Goal: Transaction & Acquisition: Obtain resource

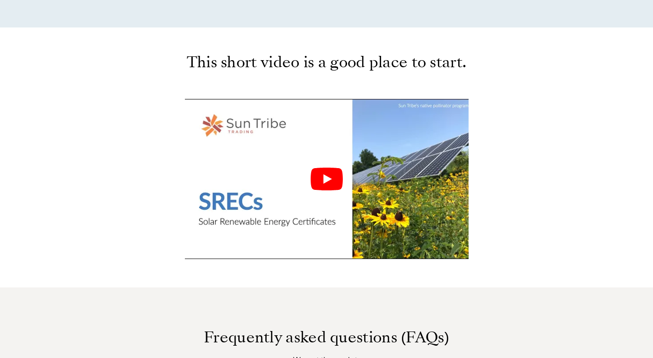
scroll to position [520, 0]
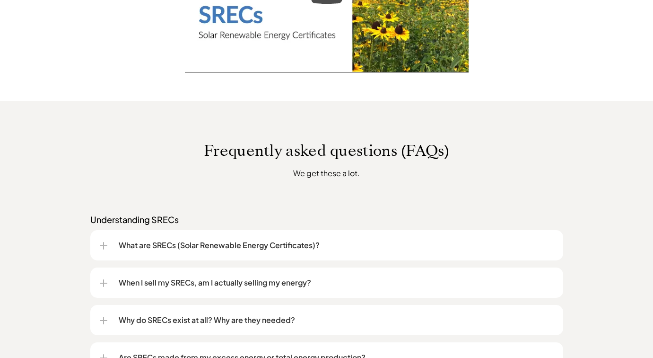
scroll to position [615, 0]
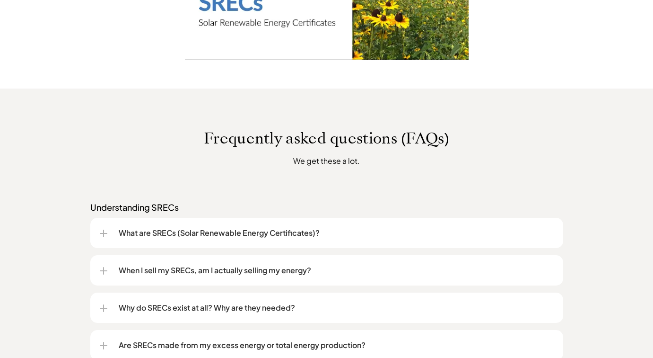
click at [147, 269] on p "When I sell my SRECs, am I actually selling my energy?" at bounding box center [336, 269] width 435 height 11
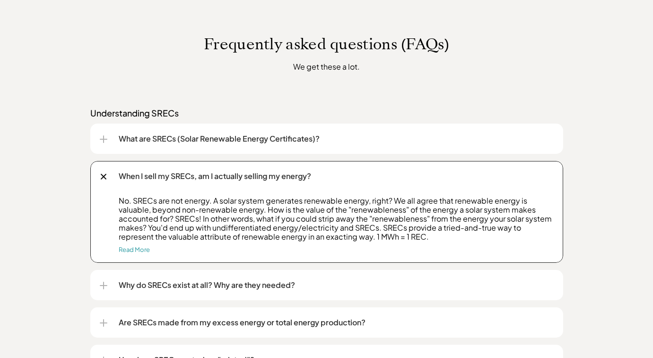
scroll to position [710, 0]
click at [103, 283] on div at bounding box center [103, 285] width 1 height 8
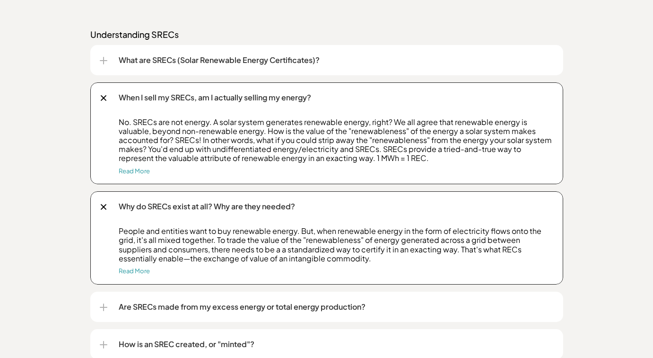
scroll to position [804, 0]
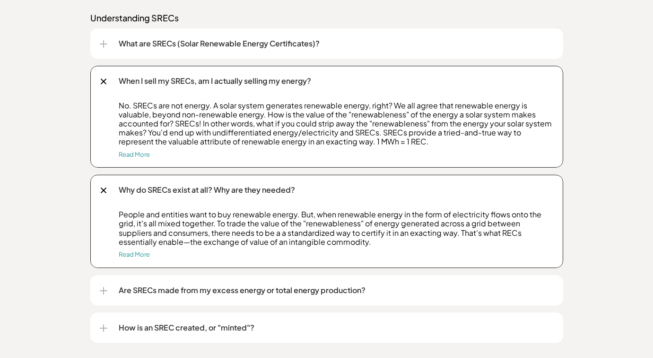
click at [112, 289] on div "Are SRECs made from my excess energy or total energy production?" at bounding box center [327, 290] width 454 height 30
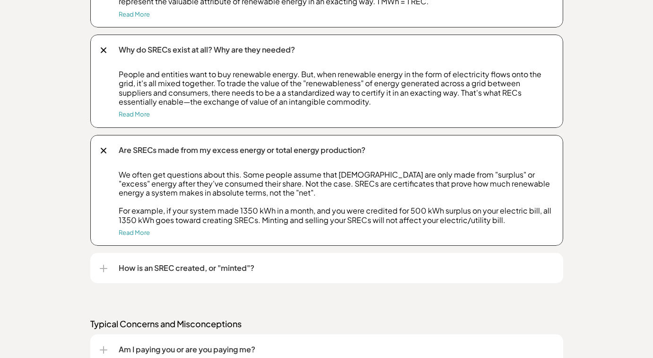
scroll to position [946, 0]
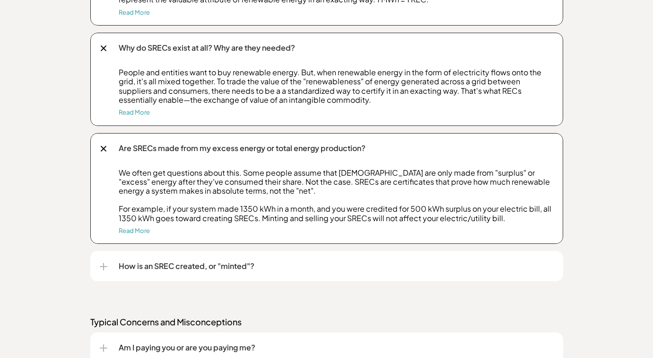
click at [127, 264] on p "How is an SREC created, or "minted"?" at bounding box center [336, 265] width 435 height 11
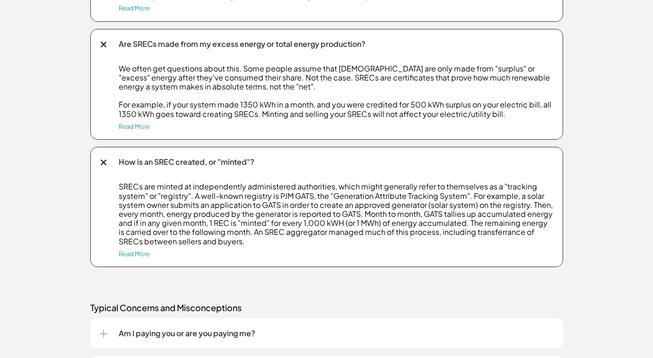
scroll to position [1088, 0]
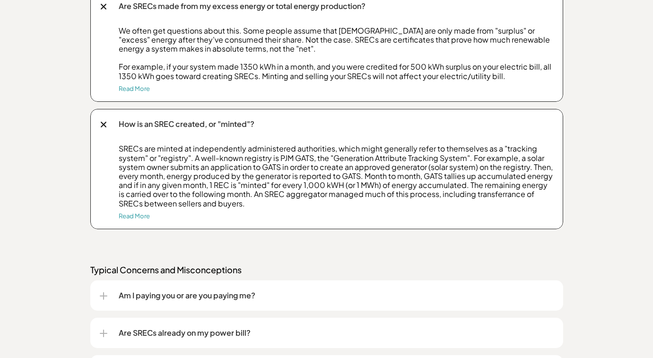
click at [129, 294] on p "Am I paying you or are you paying me?" at bounding box center [336, 295] width 435 height 11
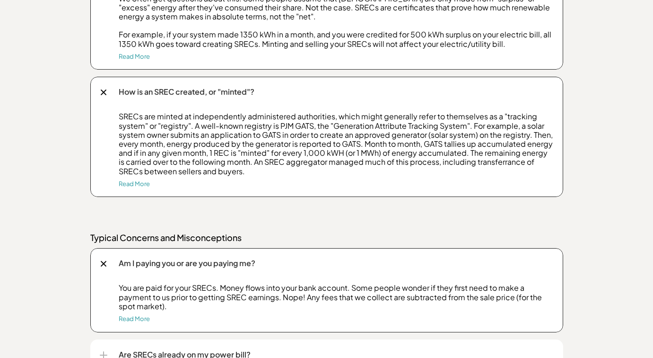
scroll to position [1183, 0]
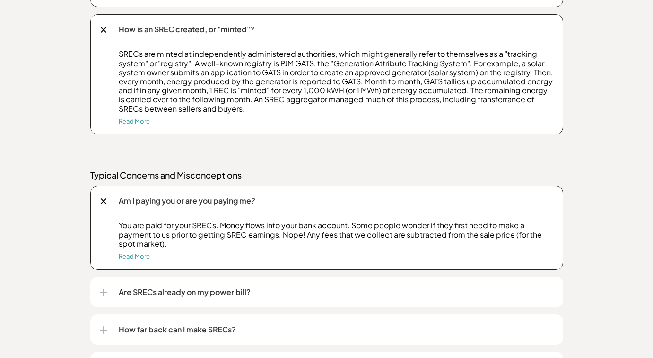
click at [130, 292] on p "Are SRECs already on my power bill?" at bounding box center [336, 291] width 435 height 11
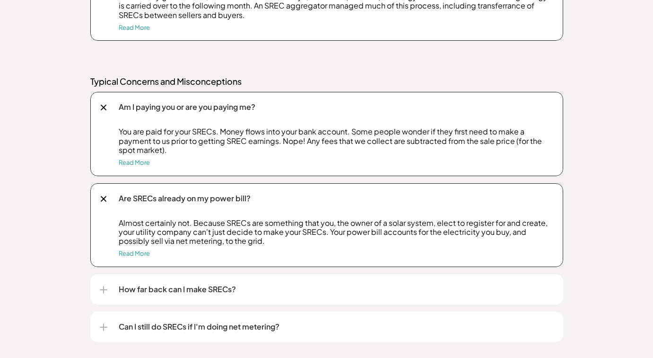
scroll to position [1277, 0]
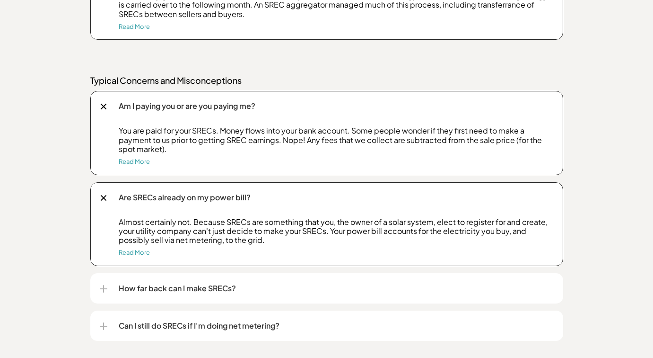
click at [130, 288] on p "How far back can I make SRECs?" at bounding box center [336, 287] width 435 height 11
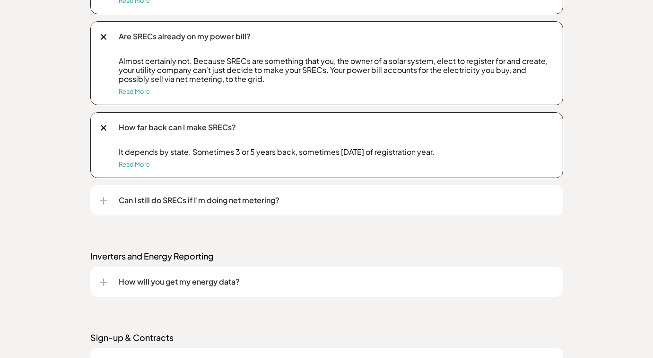
scroll to position [1467, 0]
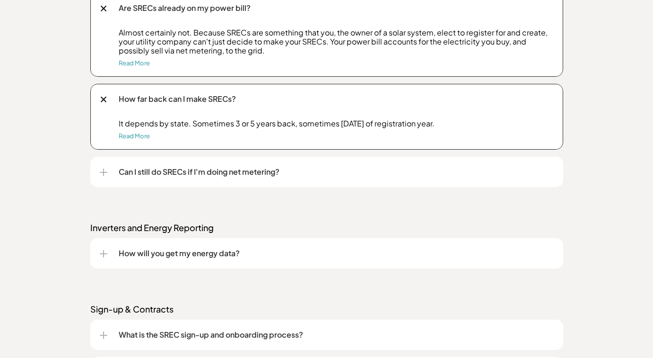
click at [227, 170] on p "Can I still do SRECs if I'm doing net metering?" at bounding box center [336, 171] width 435 height 11
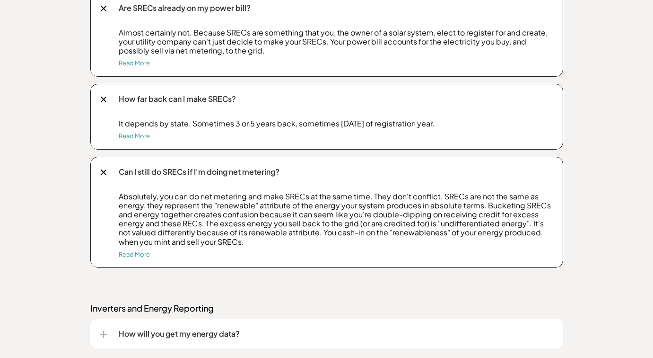
scroll to position [1514, 0]
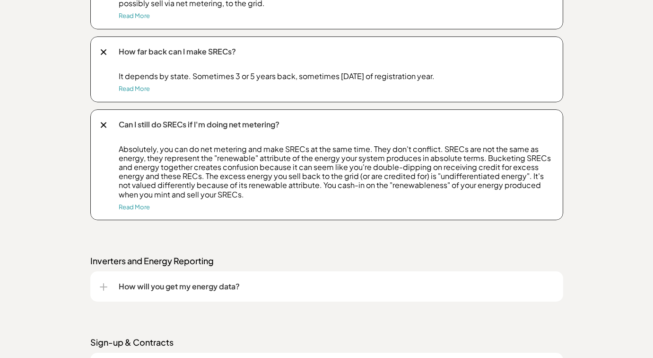
click at [200, 282] on p "How will you get my energy data?" at bounding box center [336, 286] width 435 height 11
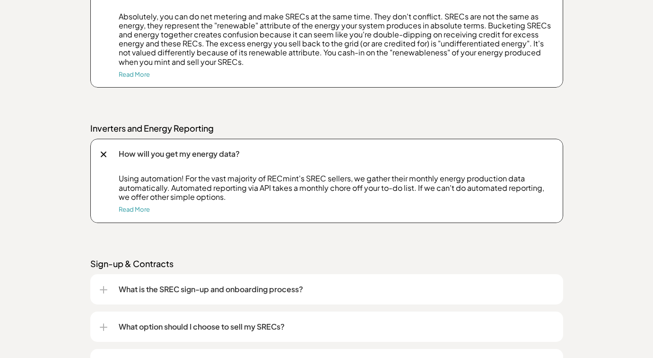
scroll to position [1656, 0]
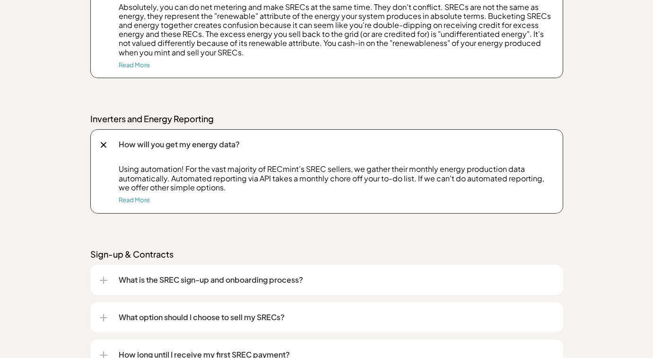
click at [174, 278] on p "What is the SREC sign-up and onboarding process?" at bounding box center [336, 279] width 435 height 11
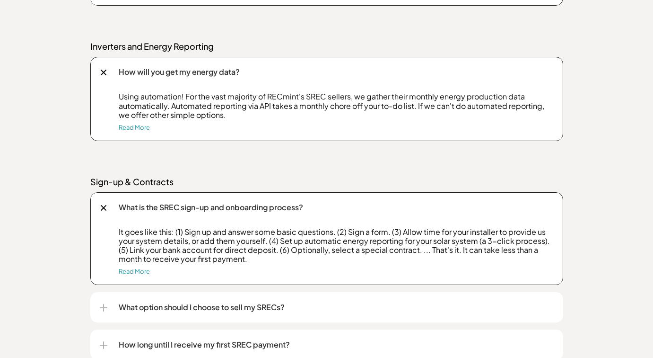
scroll to position [1750, 0]
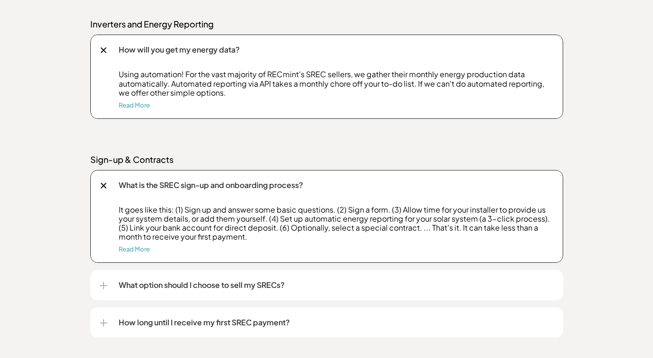
click at [191, 285] on p "What option should I choose to sell my SRECs?" at bounding box center [336, 284] width 435 height 11
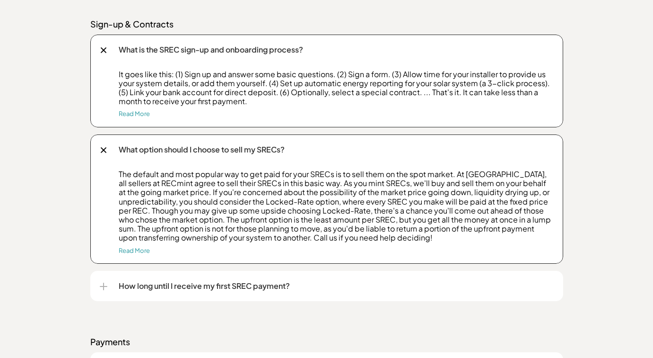
scroll to position [1892, 0]
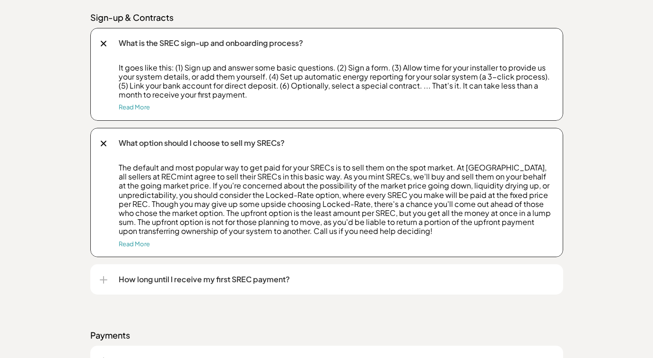
click at [193, 278] on p "How long until I receive my first SREC payment?" at bounding box center [336, 278] width 435 height 11
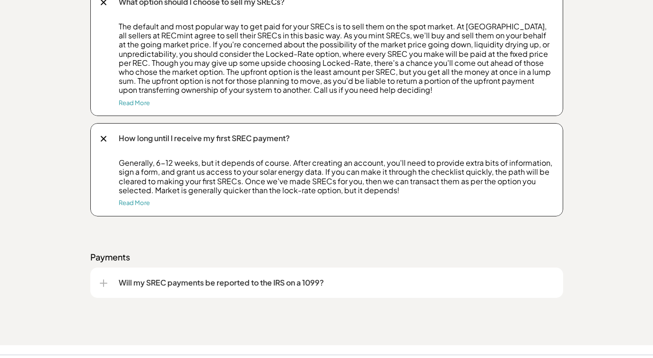
scroll to position [2034, 0]
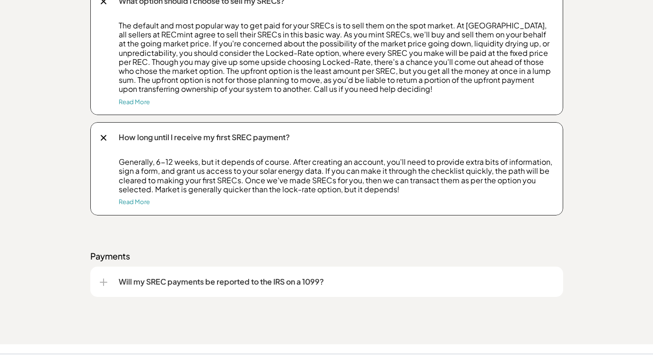
click at [183, 277] on p "Will my SREC payments be reported to the IRS on a 1099?" at bounding box center [336, 281] width 435 height 11
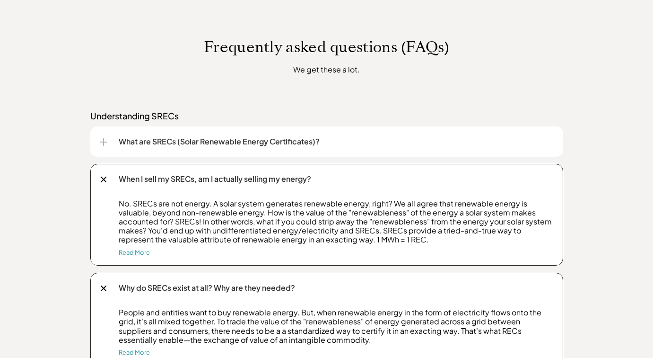
scroll to position [691, 0]
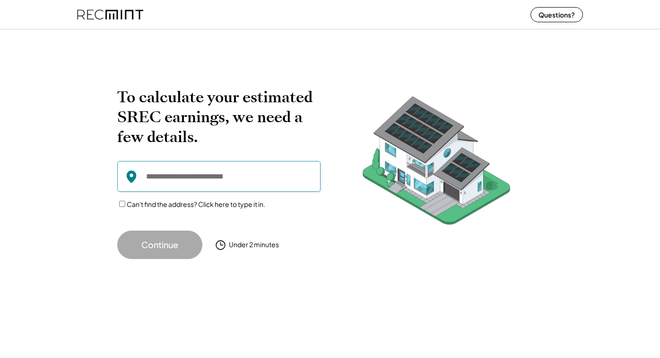
click at [212, 176] on input "input" at bounding box center [218, 176] width 203 height 31
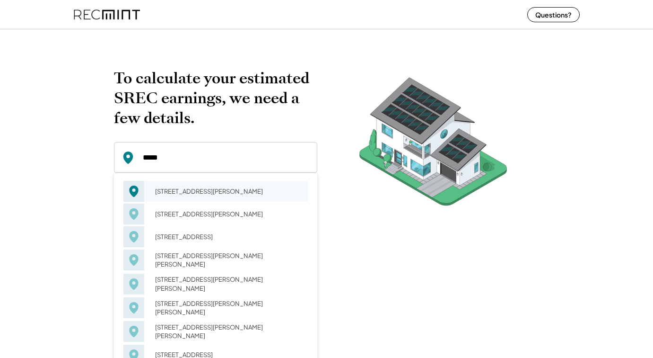
click at [194, 193] on div "[STREET_ADDRESS][PERSON_NAME]" at bounding box center [228, 191] width 159 height 13
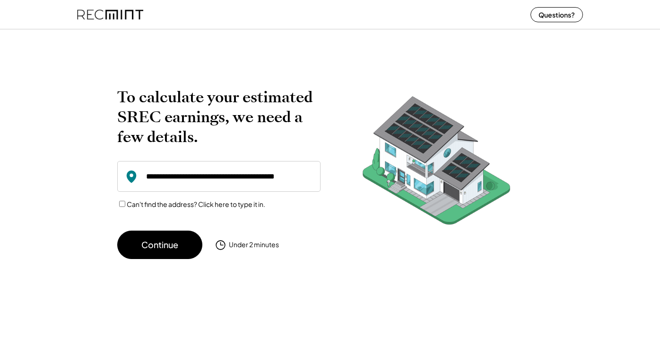
click at [239, 169] on input "input" at bounding box center [218, 176] width 203 height 31
click at [168, 178] on input "input" at bounding box center [218, 176] width 203 height 31
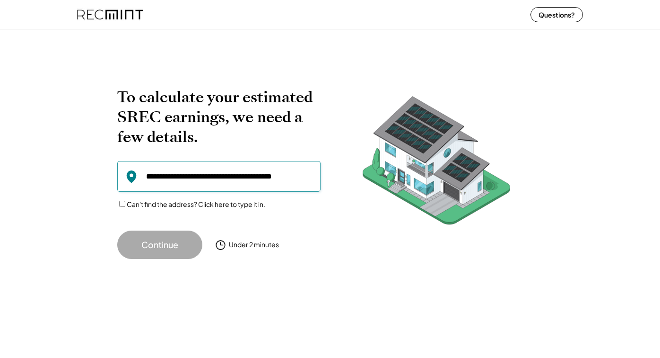
type input "**********"
drag, startPoint x: 308, startPoint y: 176, endPoint x: 130, endPoint y: 175, distance: 178.4
click at [130, 175] on div at bounding box center [218, 176] width 203 height 31
type input "**********"
click at [225, 204] on label "Can't find the address? Click here to type it in." at bounding box center [196, 204] width 139 height 9
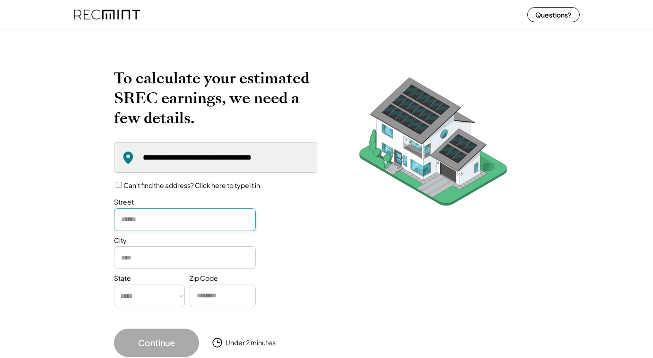
click at [200, 225] on input "input" at bounding box center [185, 219] width 142 height 23
type input "**********"
click at [193, 256] on input "input" at bounding box center [185, 257] width 142 height 23
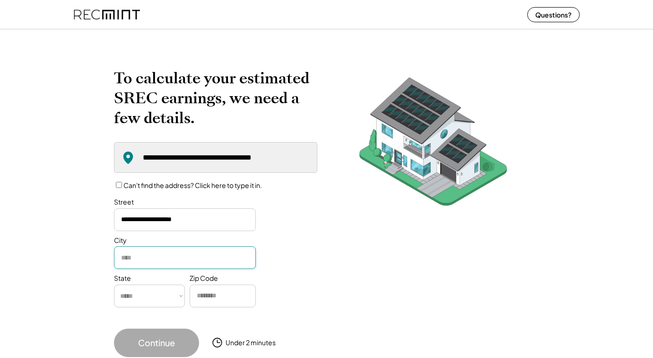
type input "**********"
select select "**********"
type input "*****"
click at [174, 341] on button "Continue" at bounding box center [156, 342] width 85 height 28
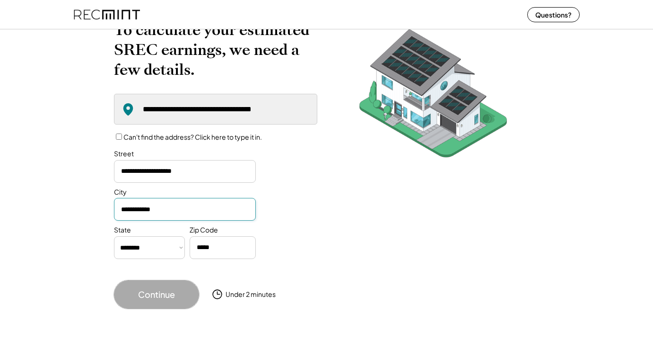
scroll to position [49, 0]
click at [166, 288] on button "Continue" at bounding box center [156, 294] width 85 height 28
click at [258, 294] on div "Under 2 minutes" at bounding box center [251, 293] width 50 height 9
click at [146, 292] on button "Continue" at bounding box center [156, 294] width 85 height 28
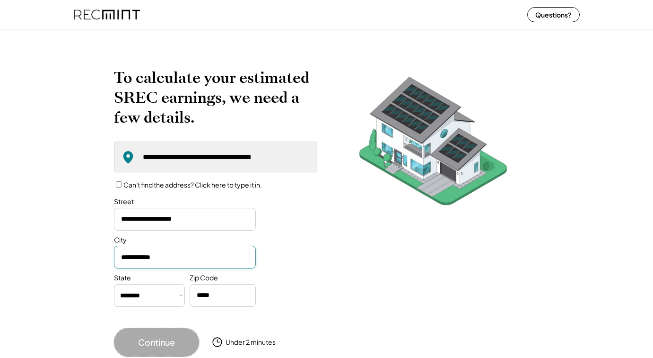
scroll to position [0, 0]
click at [174, 344] on button "Continue" at bounding box center [156, 342] width 85 height 28
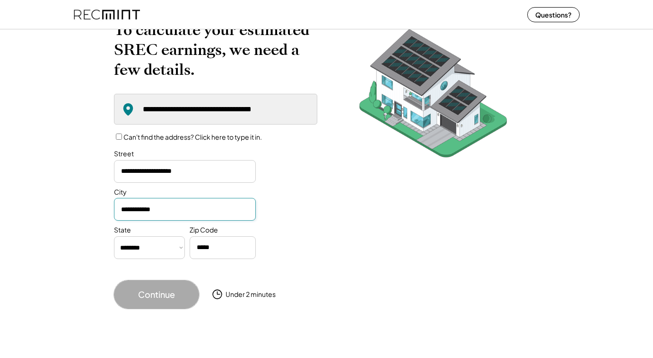
scroll to position [49, 0]
click at [248, 245] on input "input" at bounding box center [223, 247] width 66 height 23
click at [168, 290] on button "Continue" at bounding box center [156, 294] width 85 height 28
click at [245, 296] on div "Under 2 minutes" at bounding box center [251, 293] width 50 height 9
click at [215, 293] on icon at bounding box center [217, 294] width 17 height 12
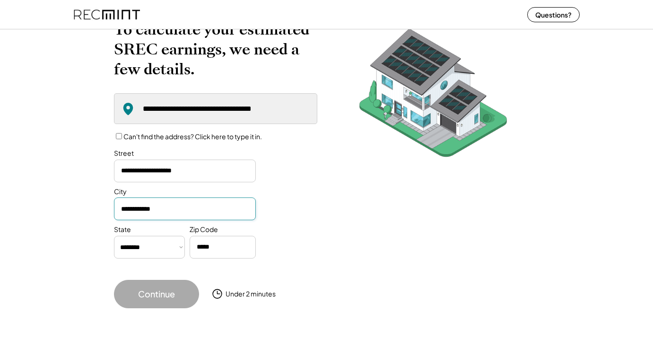
click at [299, 191] on div "City" at bounding box center [215, 204] width 203 height 34
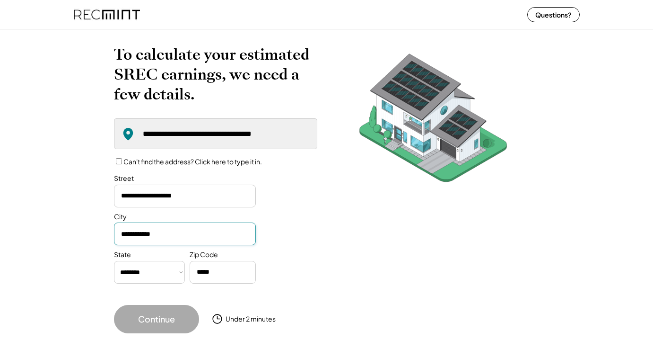
scroll to position [0, 0]
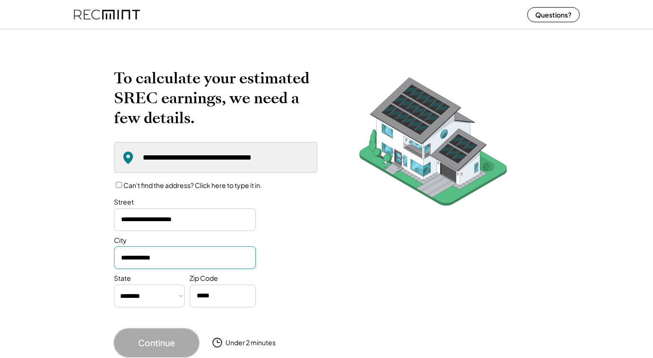
click at [167, 346] on button "Continue" at bounding box center [156, 342] width 85 height 28
click at [560, 14] on button "Questions?" at bounding box center [553, 14] width 53 height 15
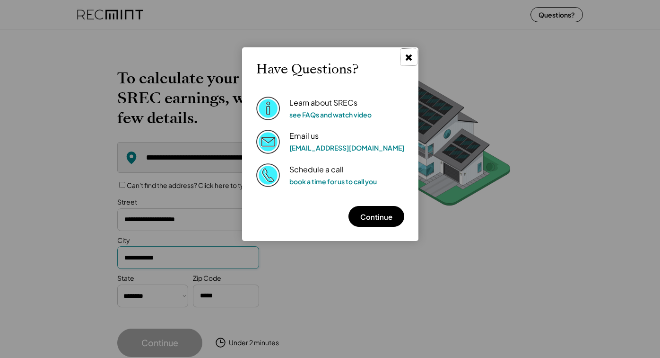
click at [405, 57] on use at bounding box center [408, 57] width 6 height 6
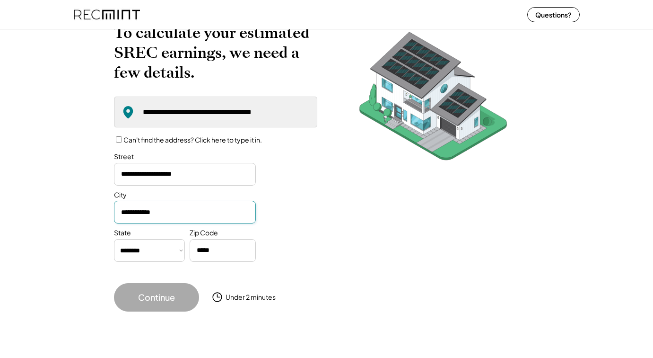
scroll to position [49, 0]
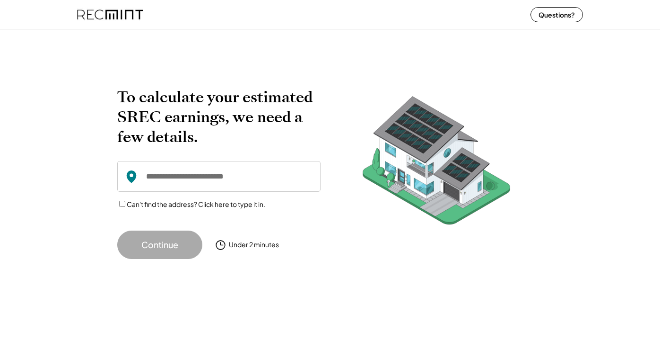
click at [194, 178] on input "input" at bounding box center [218, 176] width 203 height 31
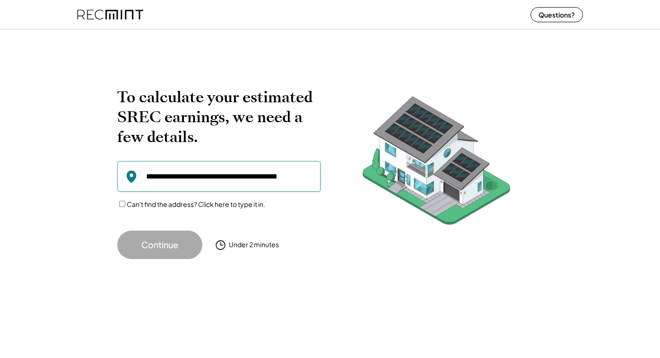
type input "**********"
click at [179, 249] on button "Continue" at bounding box center [159, 244] width 85 height 28
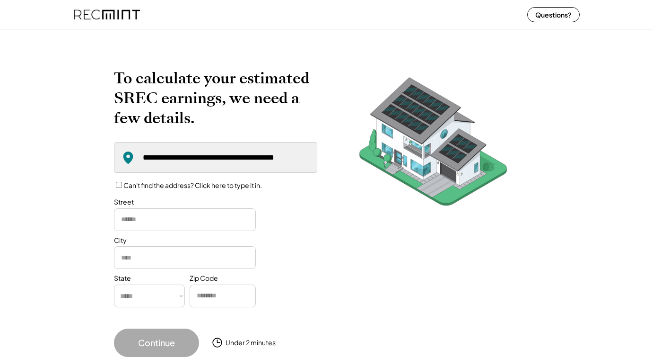
click at [142, 221] on input "input" at bounding box center [185, 219] width 142 height 23
type input "**********"
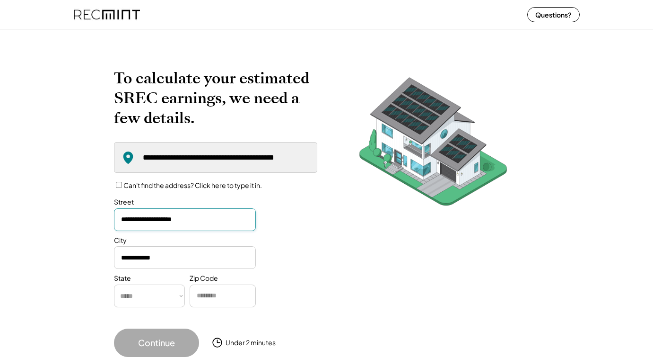
select select "**********"
type input "*****"
click at [169, 340] on button "Continue" at bounding box center [156, 342] width 85 height 28
click at [72, 196] on div "**********" at bounding box center [326, 196] width 653 height 341
click at [163, 343] on button "Continue" at bounding box center [156, 342] width 85 height 28
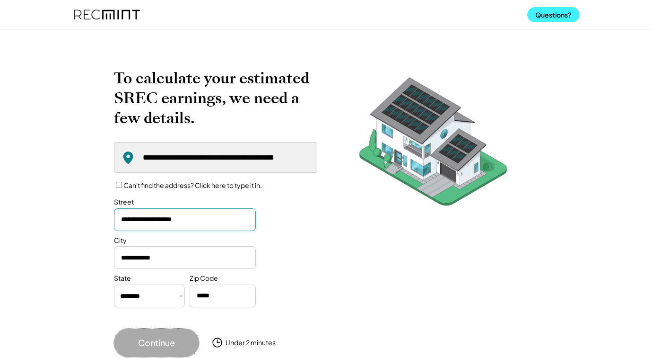
click at [562, 18] on button "Questions?" at bounding box center [553, 14] width 53 height 15
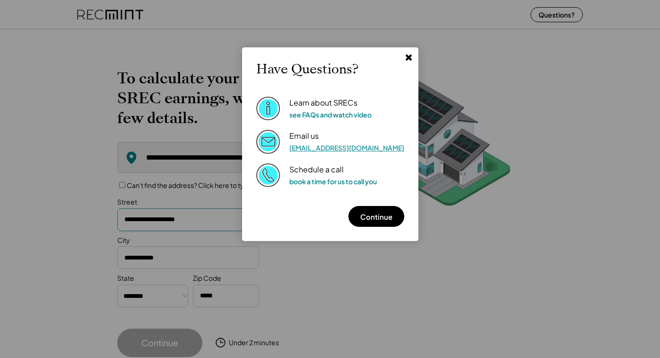
click at [332, 149] on link "[EMAIL_ADDRESS][DOMAIN_NAME]" at bounding box center [347, 147] width 115 height 9
click at [405, 57] on use at bounding box center [408, 57] width 6 height 6
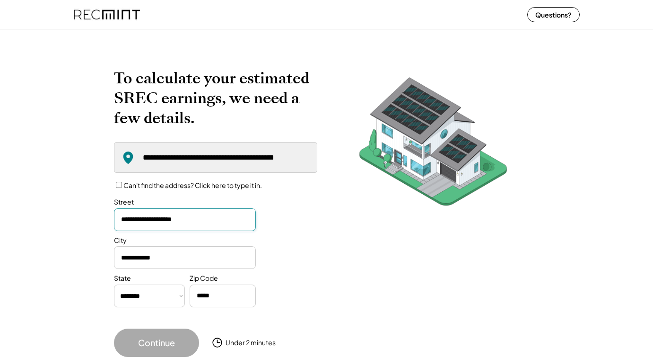
drag, startPoint x: 81, startPoint y: 46, endPoint x: 131, endPoint y: 35, distance: 51.2
click at [81, 46] on div "**********" at bounding box center [326, 196] width 653 height 341
click at [364, 302] on div "**********" at bounding box center [327, 212] width 426 height 289
